Goal: Task Accomplishment & Management: Manage account settings

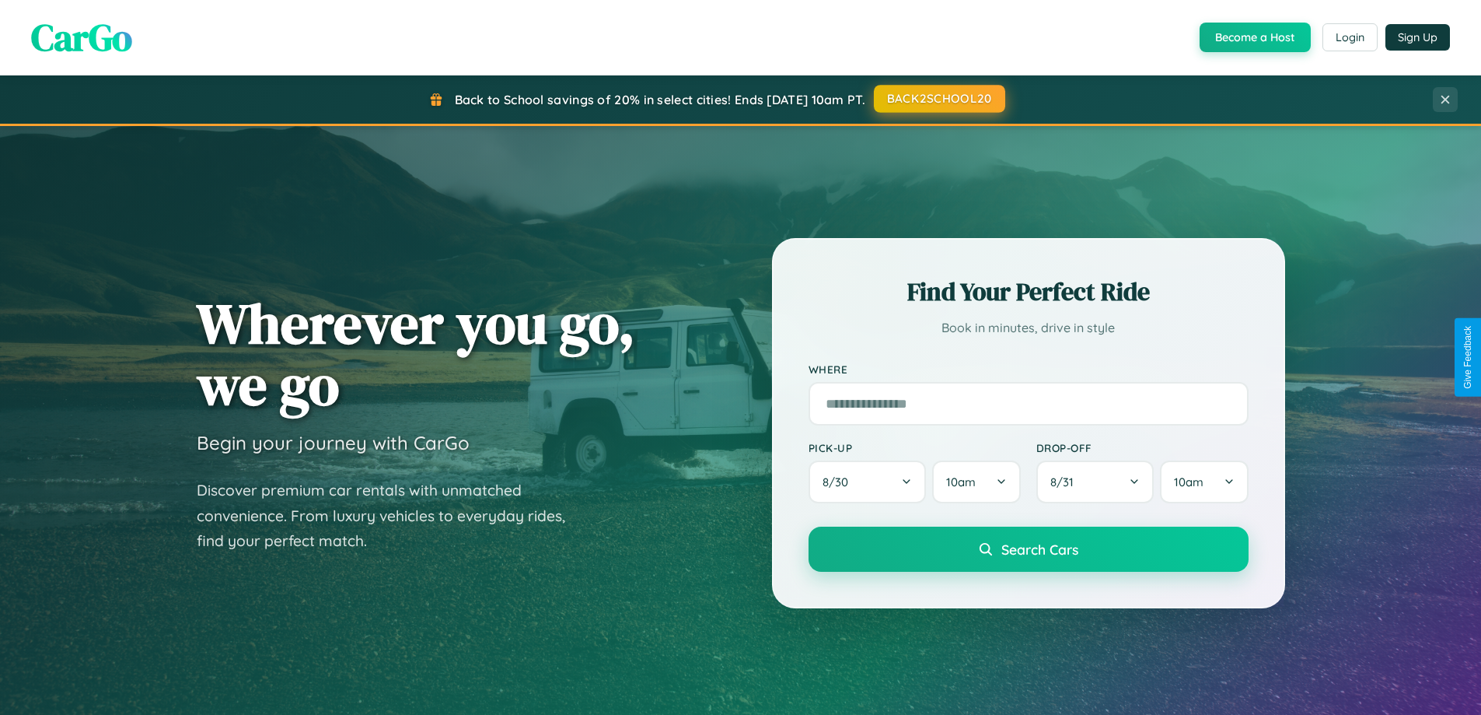
click at [939, 99] on button "BACK2SCHOOL20" at bounding box center [939, 99] width 131 height 28
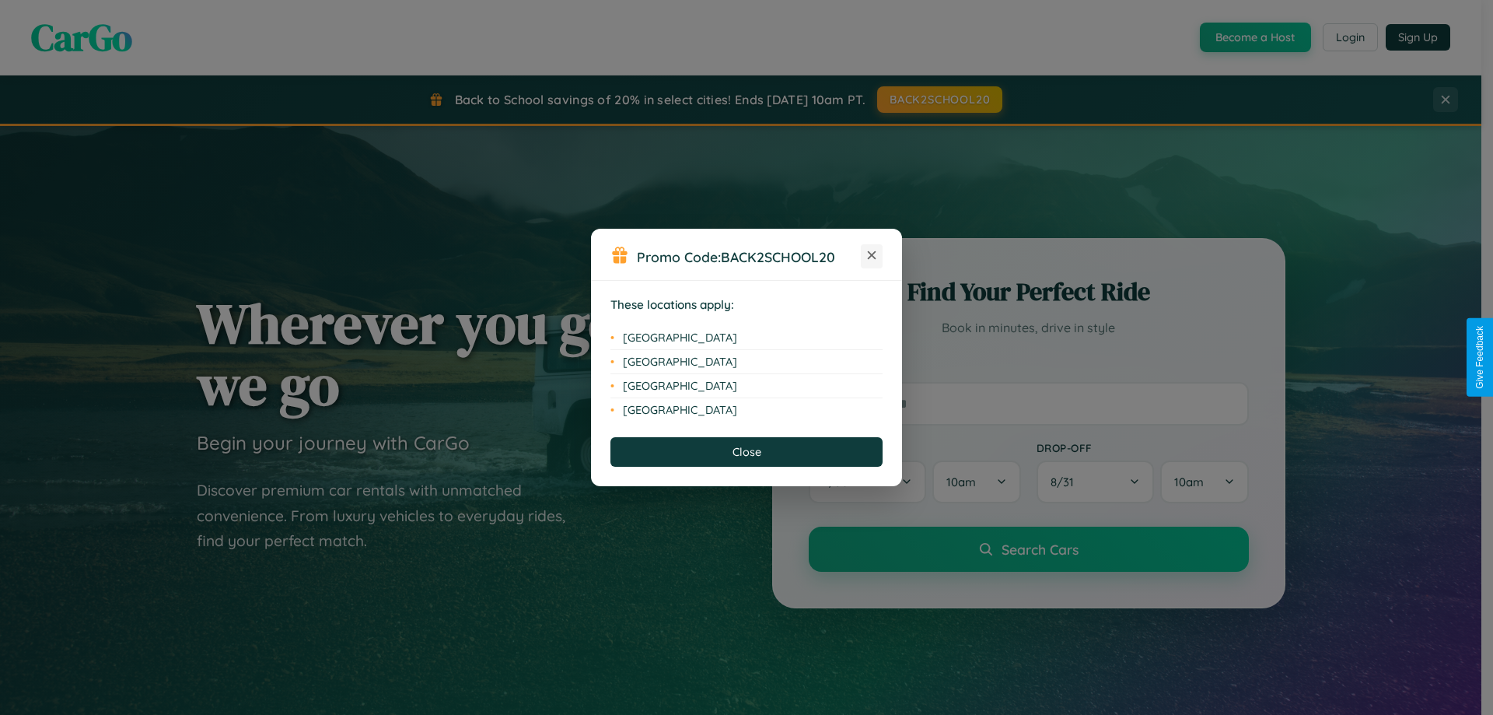
click at [872, 256] on icon at bounding box center [872, 255] width 9 height 9
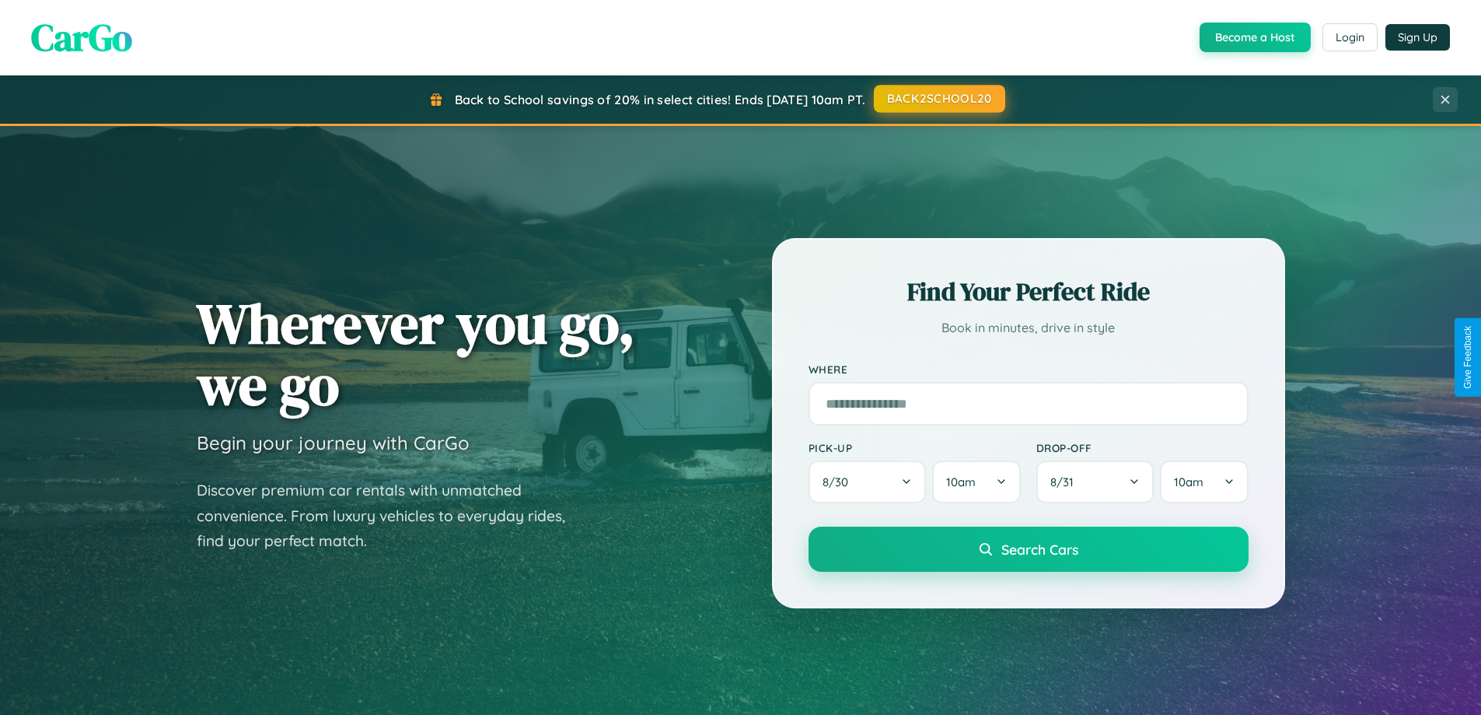
click at [939, 99] on button "BACK2SCHOOL20" at bounding box center [939, 99] width 131 height 28
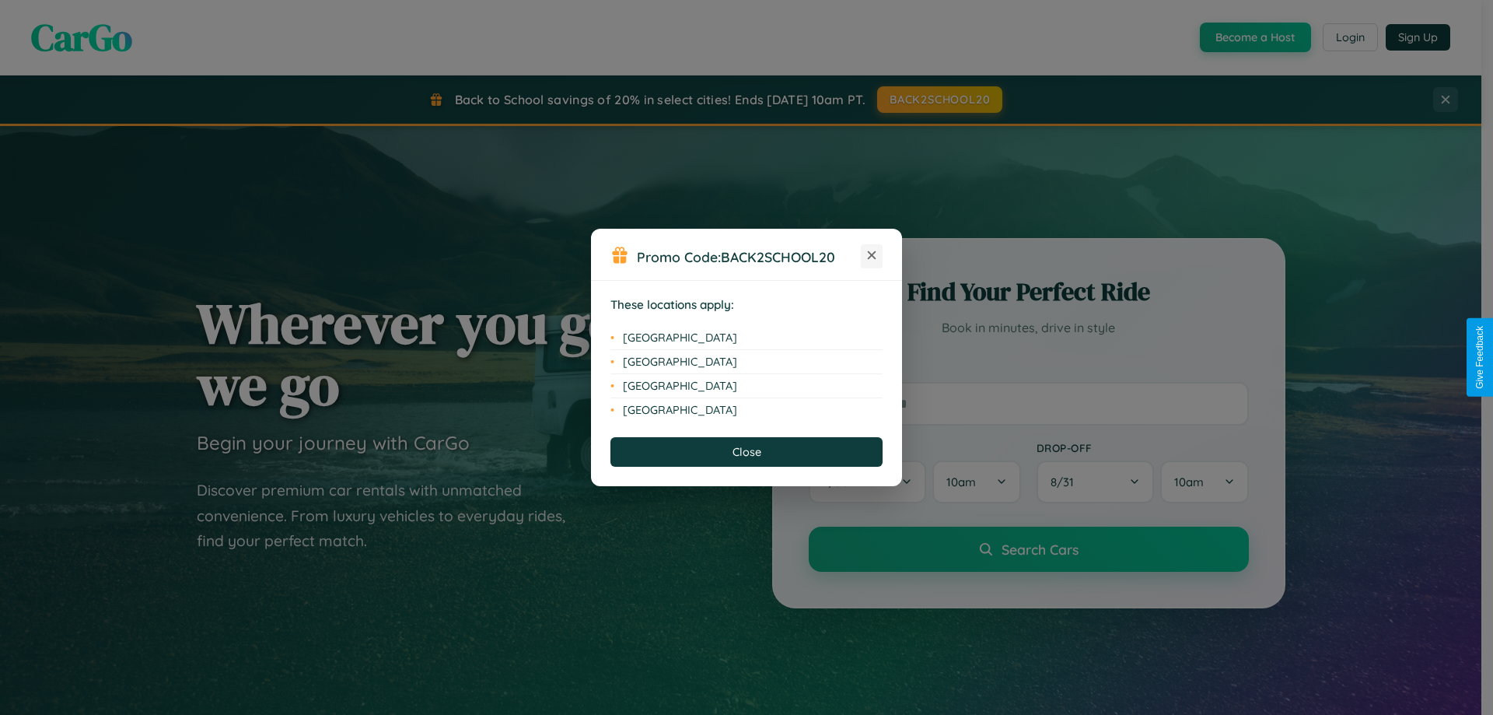
click at [872, 256] on icon at bounding box center [872, 255] width 9 height 9
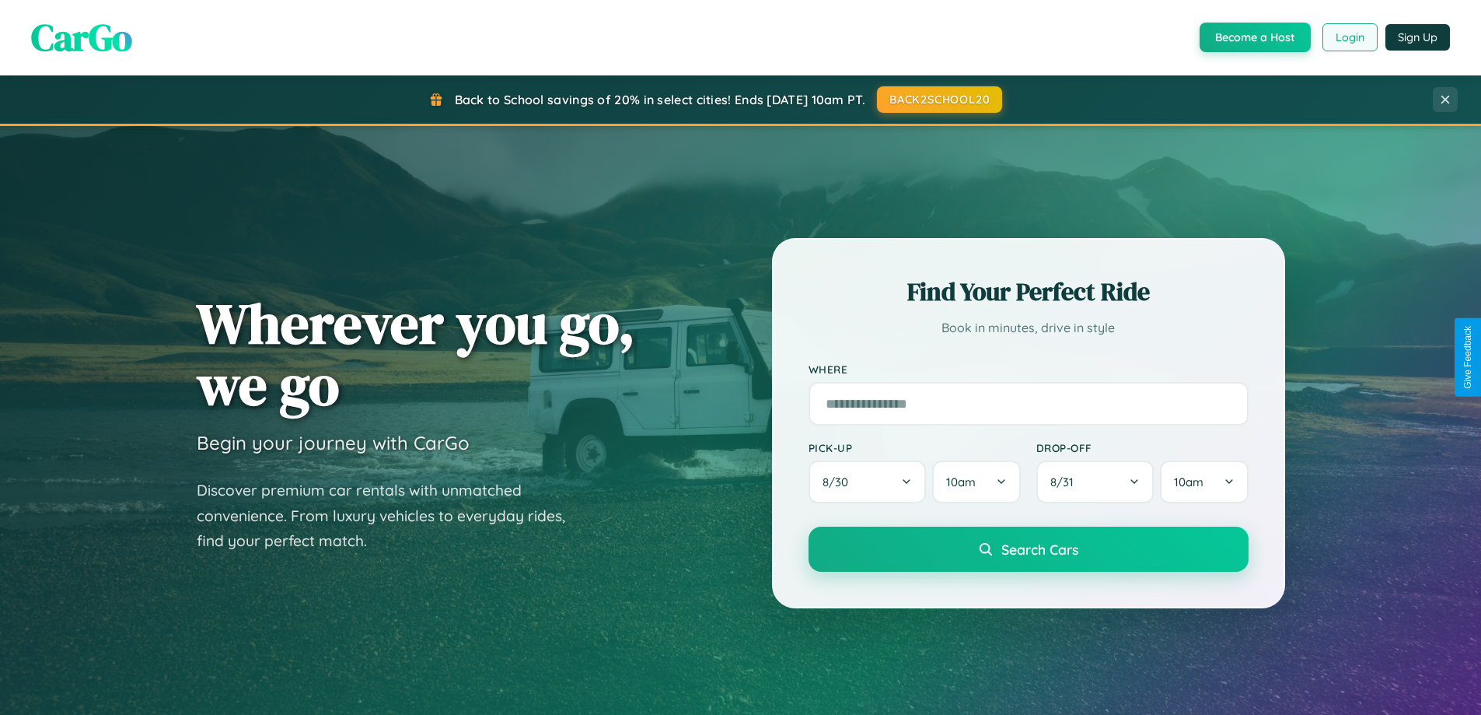
click at [1349, 37] on button "Login" at bounding box center [1350, 37] width 55 height 28
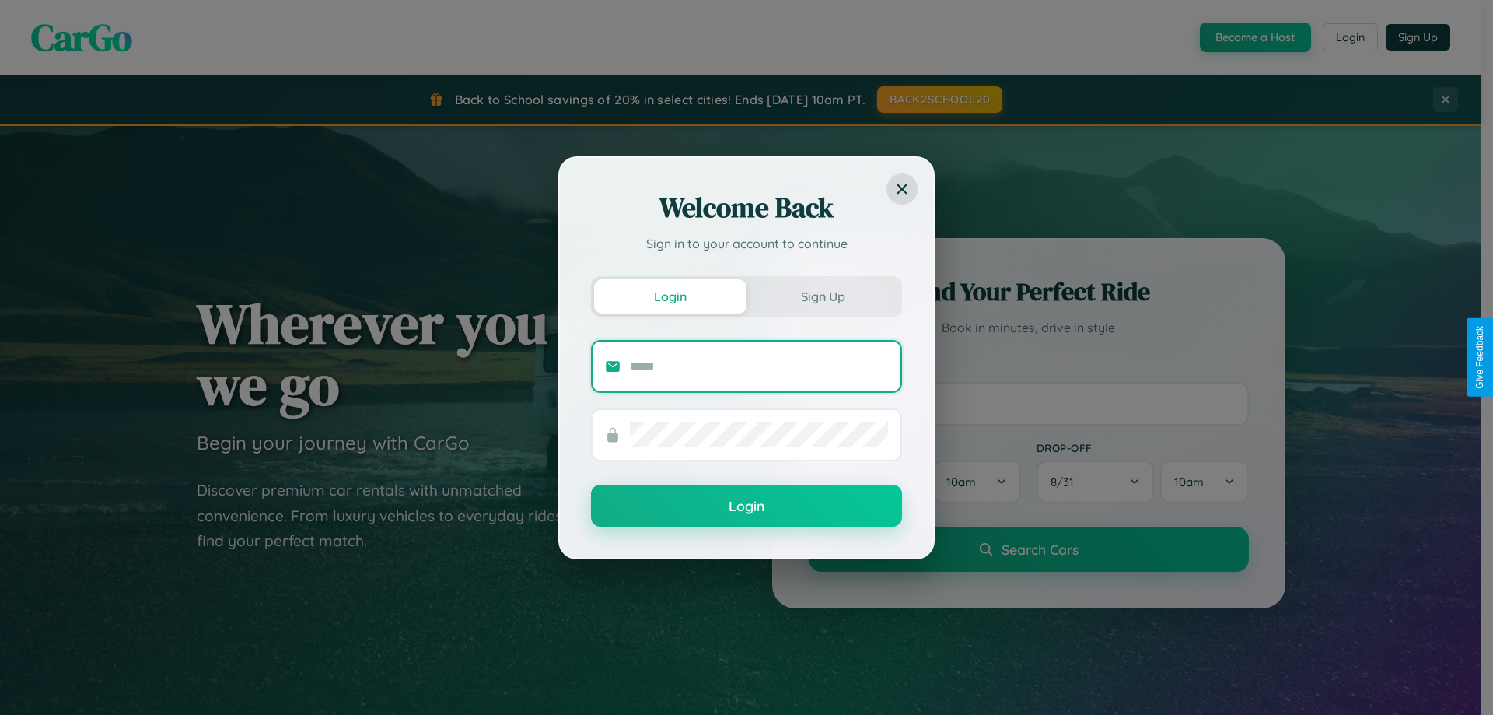
click at [759, 365] on input "text" at bounding box center [759, 366] width 258 height 25
type input "**********"
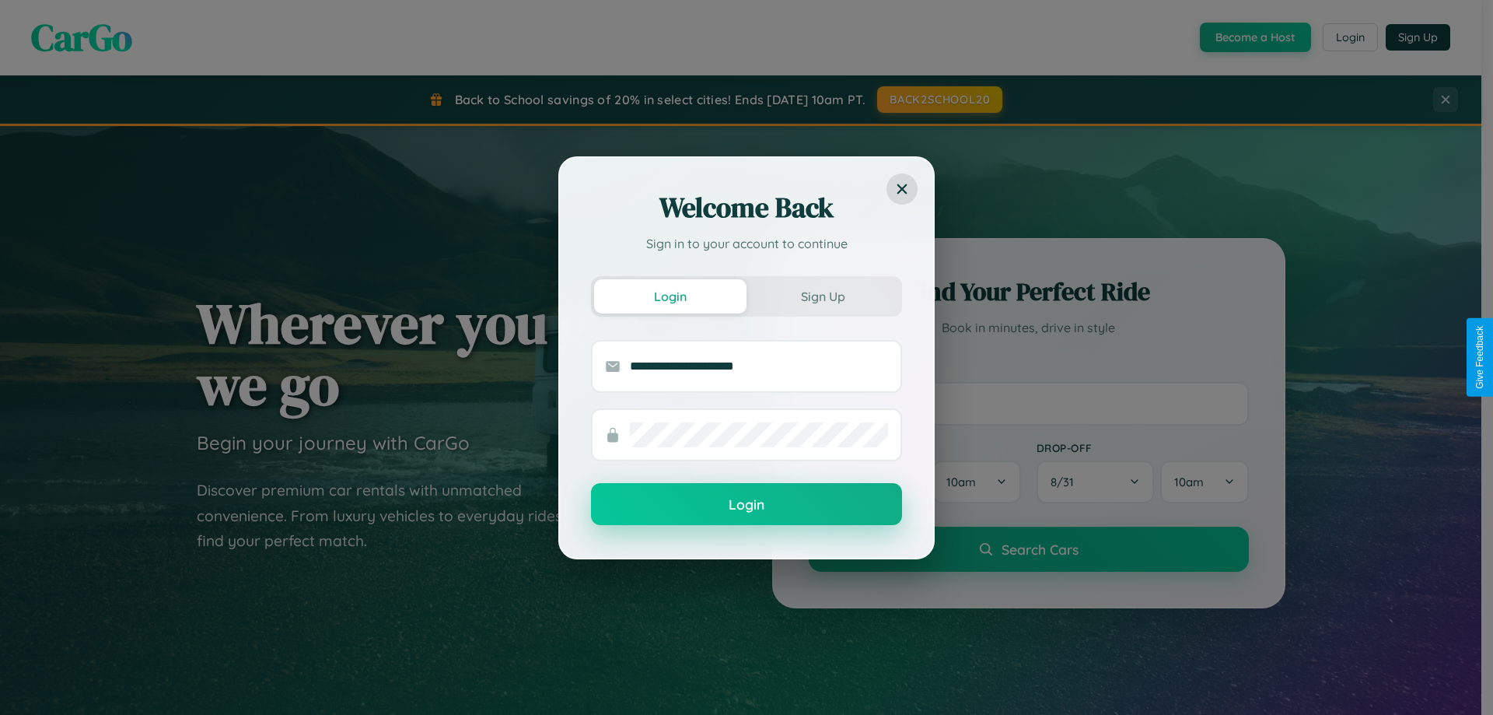
click at [747, 505] on button "Login" at bounding box center [746, 504] width 311 height 42
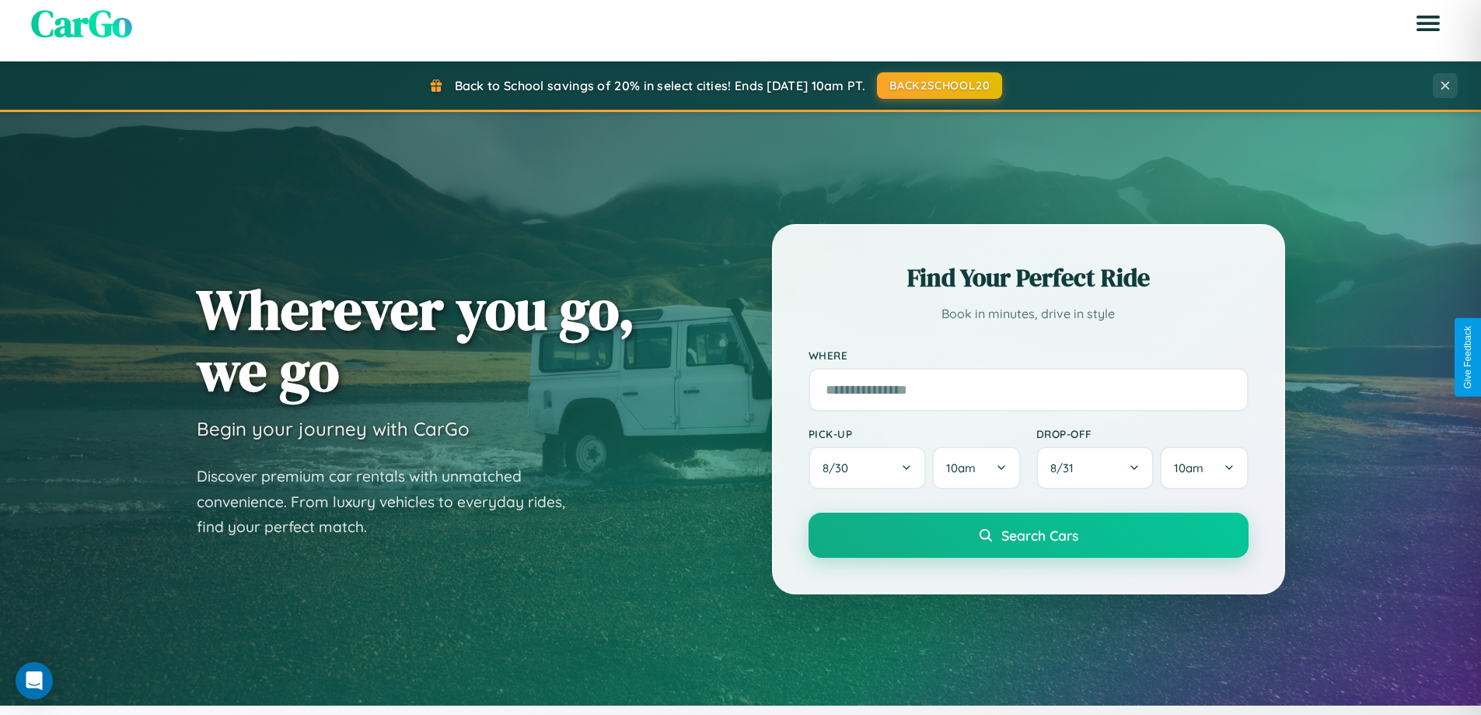
scroll to position [670, 0]
